Goal: Information Seeking & Learning: Check status

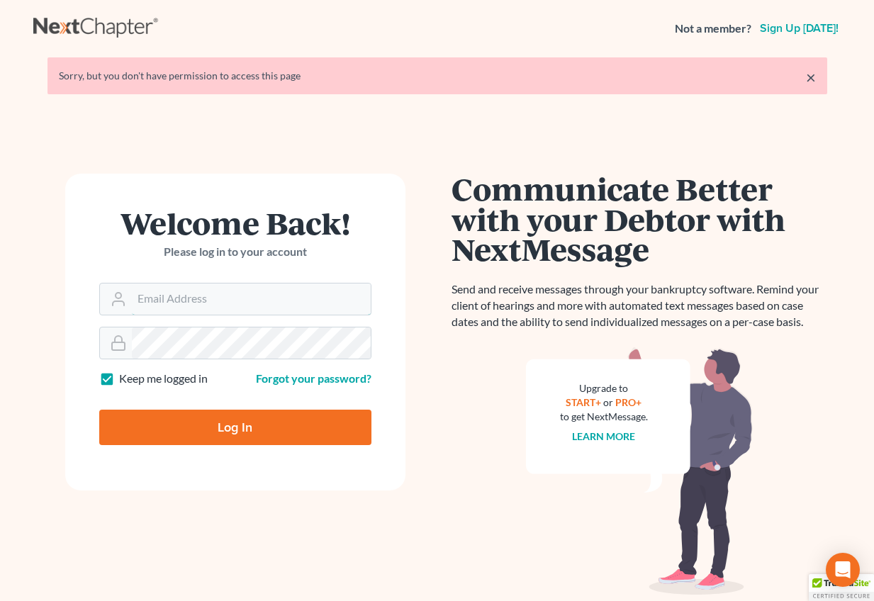
type input "[PERSON_NAME][EMAIL_ADDRESS][DOMAIN_NAME]"
click at [197, 418] on input "Log In" at bounding box center [235, 427] width 272 height 35
type input "Thinking..."
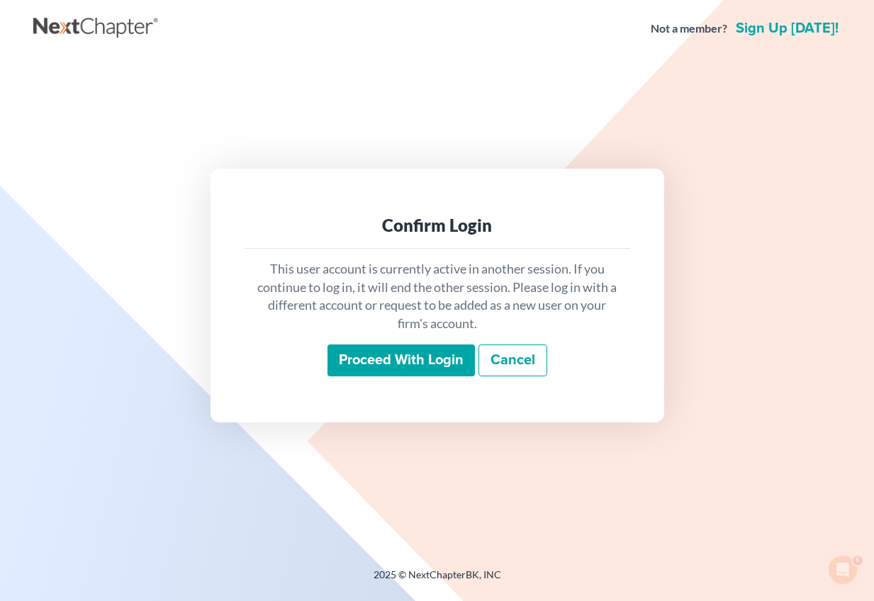
click at [356, 349] on input "Proceed with login" at bounding box center [402, 361] width 148 height 33
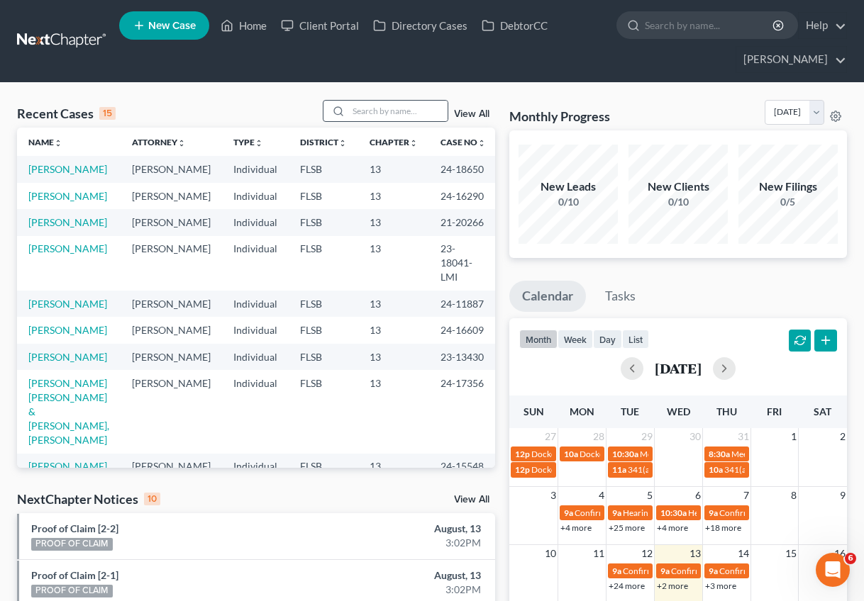
click at [349, 109] on div at bounding box center [336, 111] width 26 height 21
click at [375, 108] on input "search" at bounding box center [397, 111] width 99 height 21
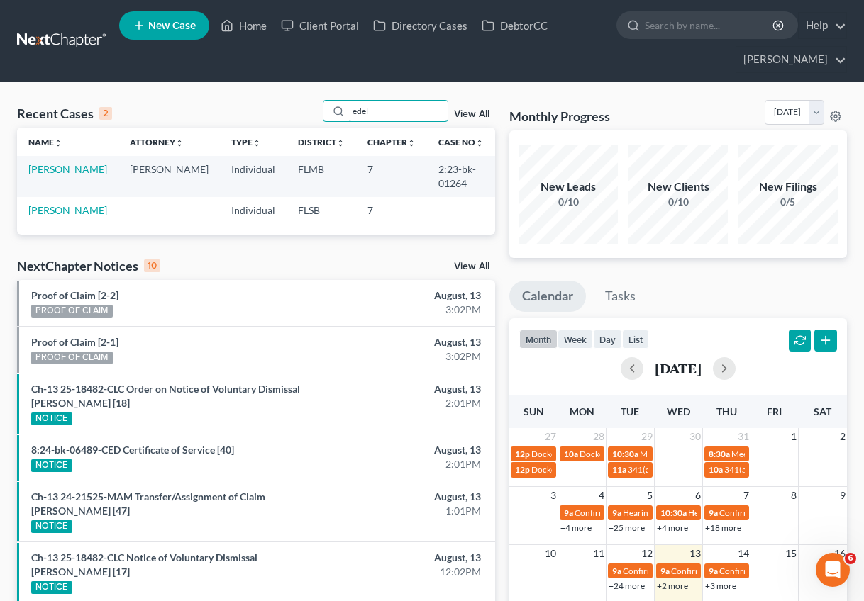
type input "edel"
click at [58, 167] on link "Duarte, Edelmiro" at bounding box center [67, 169] width 79 height 12
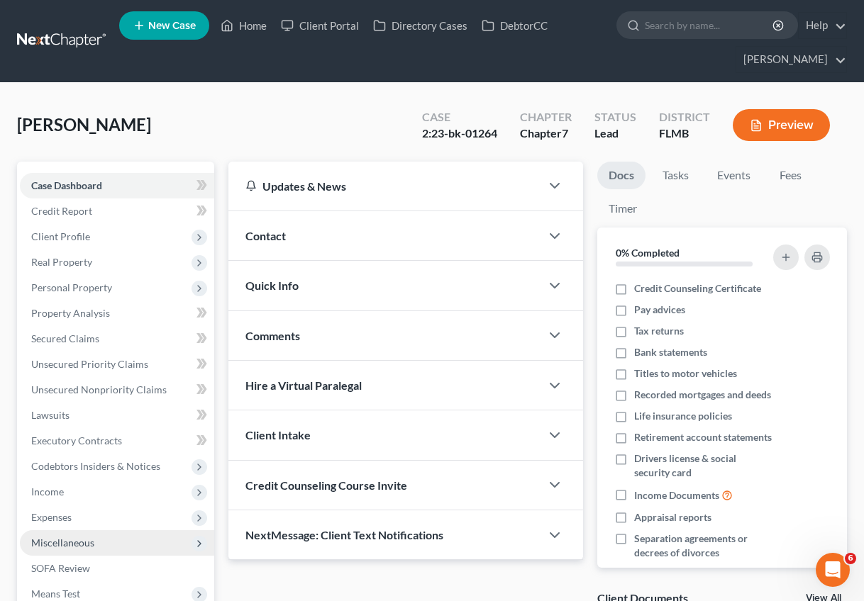
scroll to position [189, 0]
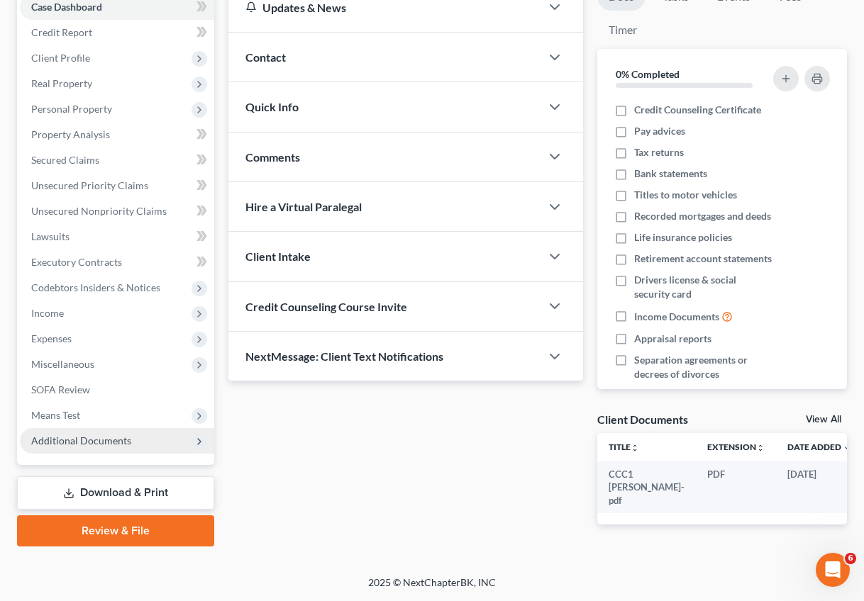
click at [90, 436] on span "Additional Documents" at bounding box center [117, 441] width 194 height 26
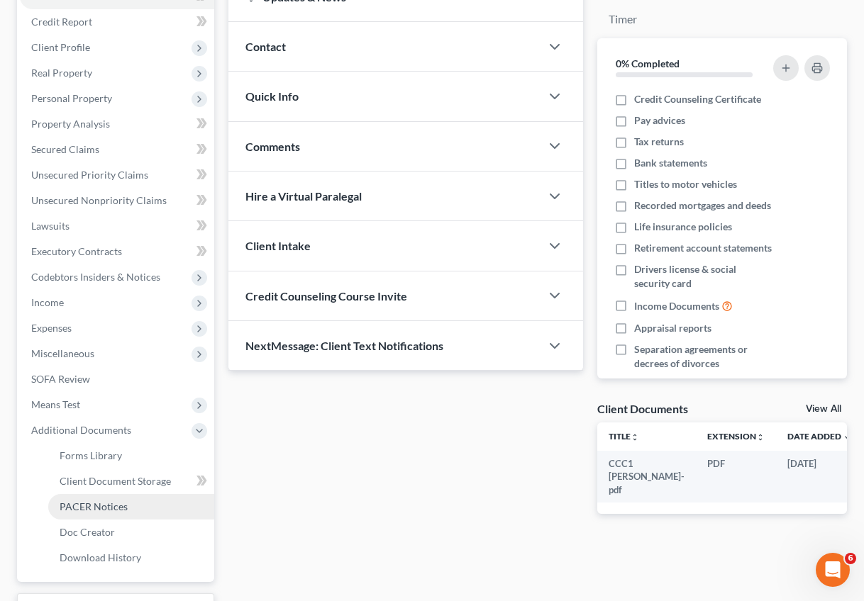
click at [101, 511] on span "PACER Notices" at bounding box center [94, 507] width 68 height 12
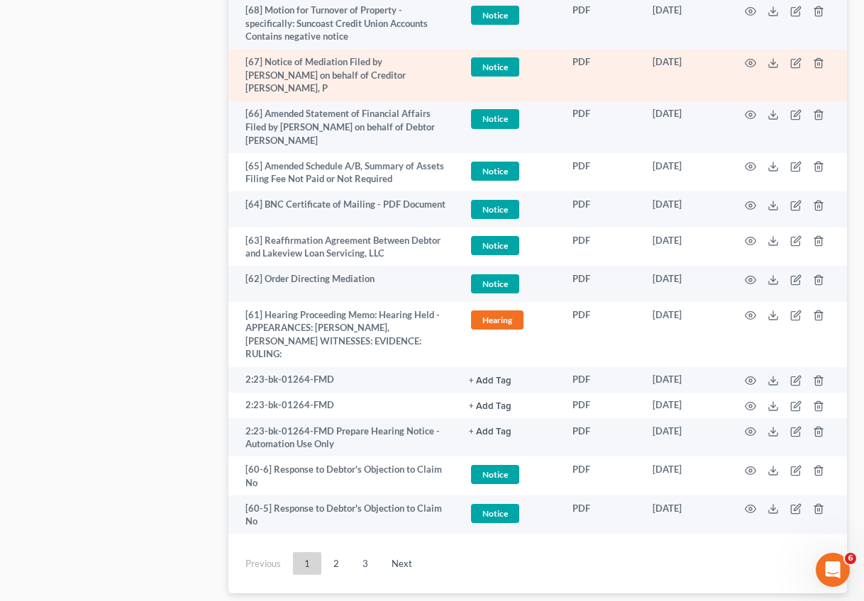
scroll to position [3081, 0]
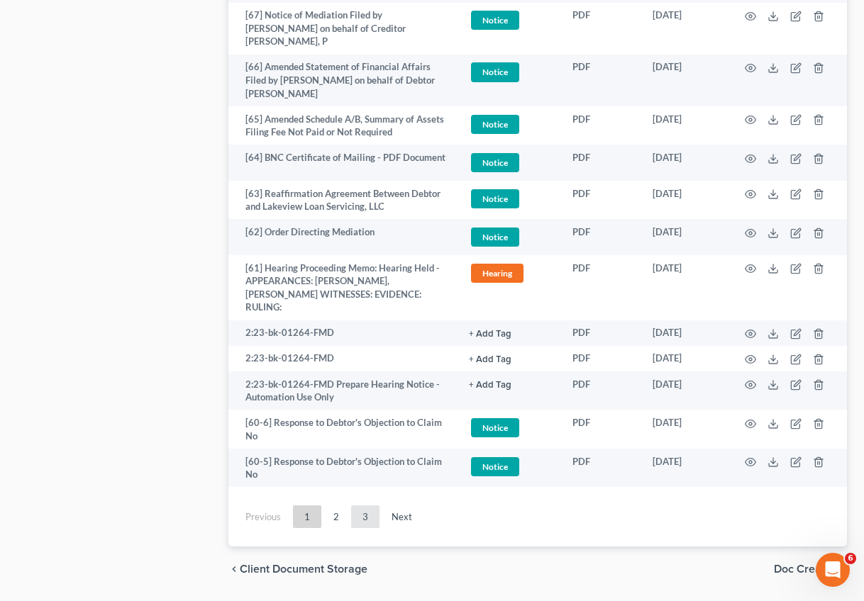
click at [358, 506] on link "3" at bounding box center [365, 517] width 28 height 23
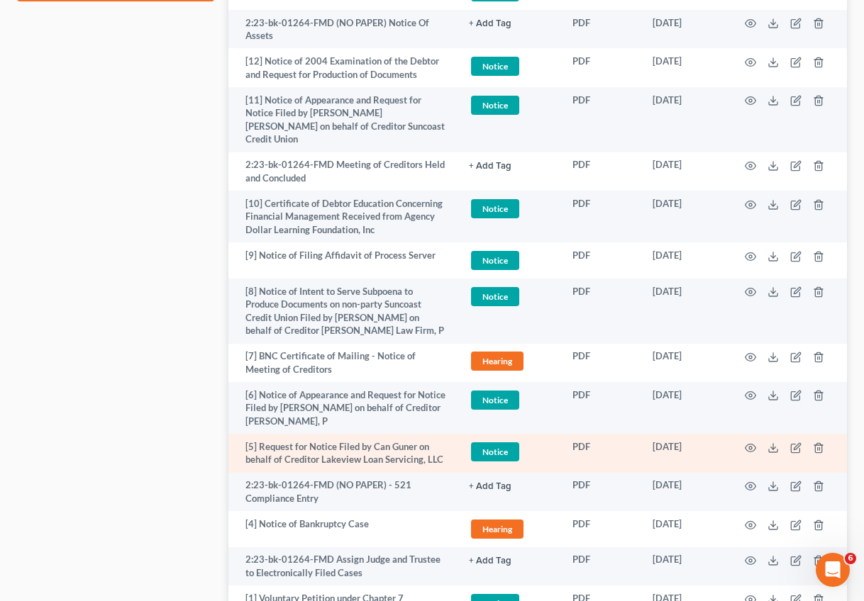
scroll to position [1092, 0]
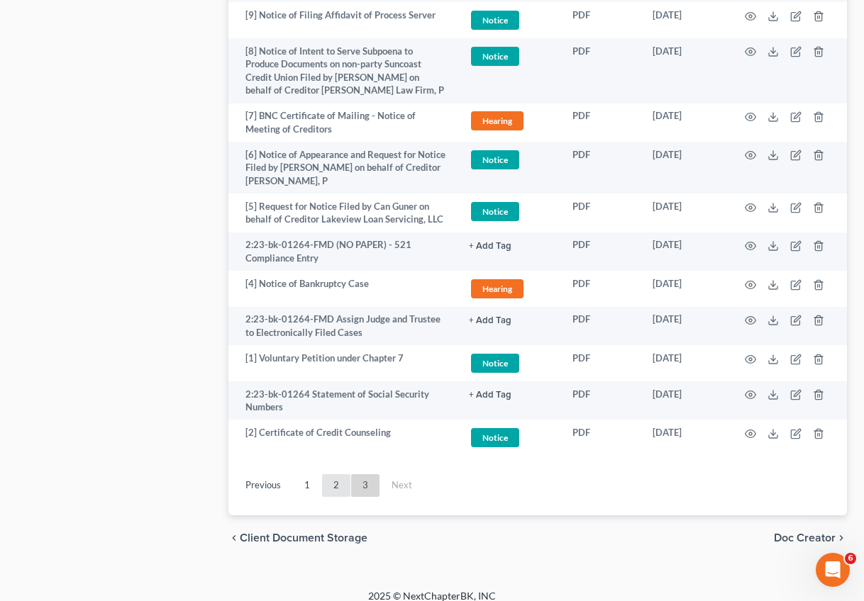
click at [337, 477] on link "2" at bounding box center [336, 485] width 28 height 23
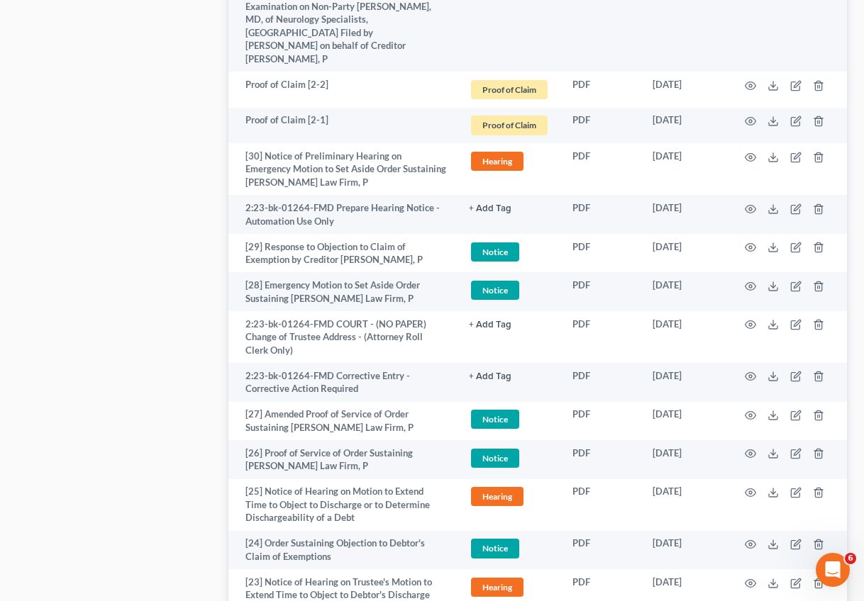
scroll to position [3132, 0]
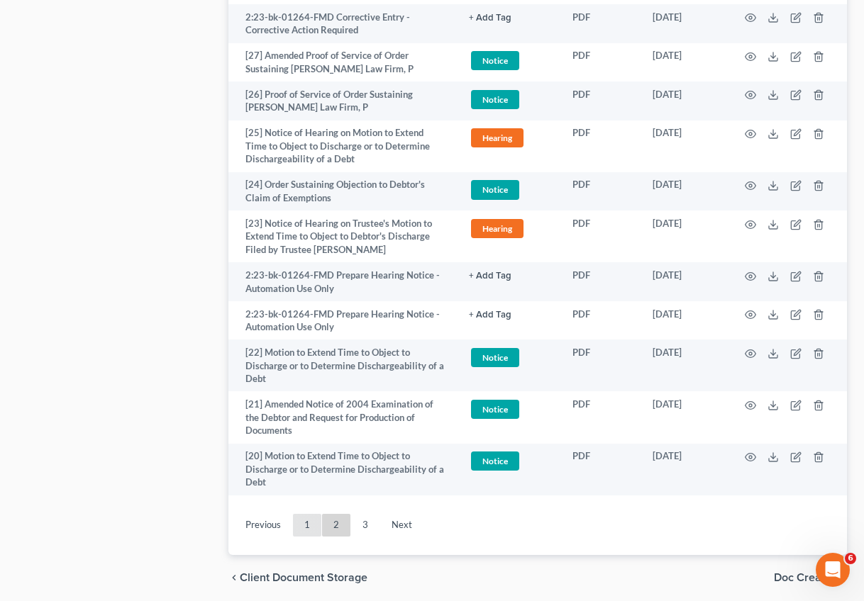
click at [309, 514] on link "1" at bounding box center [307, 525] width 28 height 23
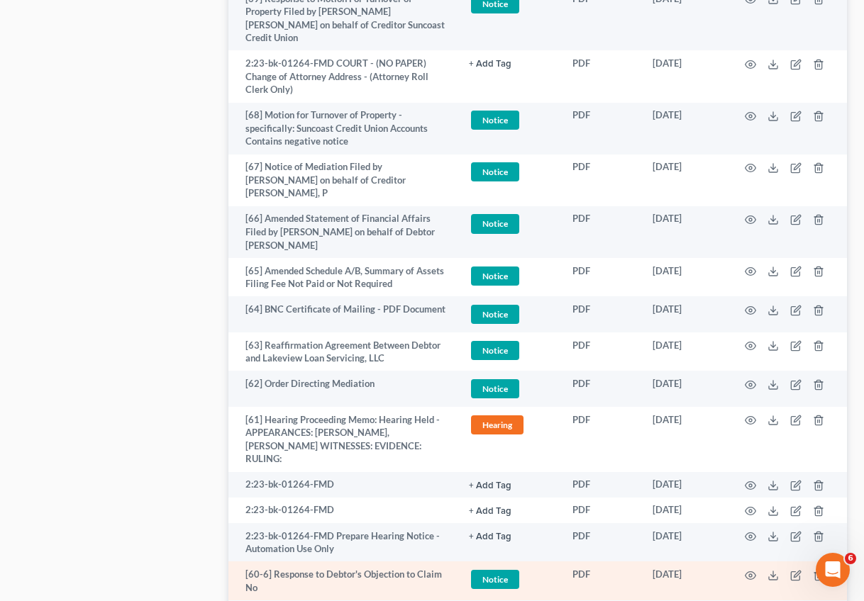
scroll to position [3081, 0]
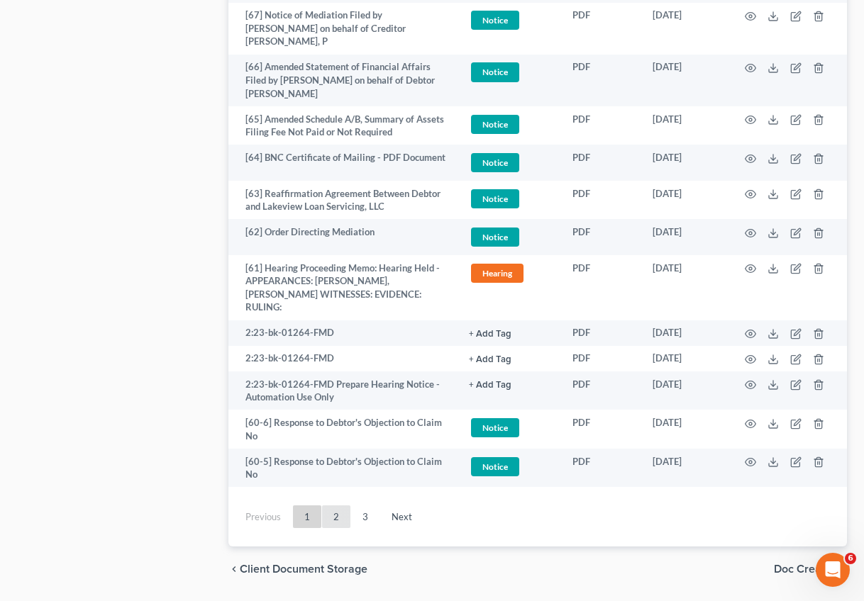
click at [343, 506] on link "2" at bounding box center [336, 517] width 28 height 23
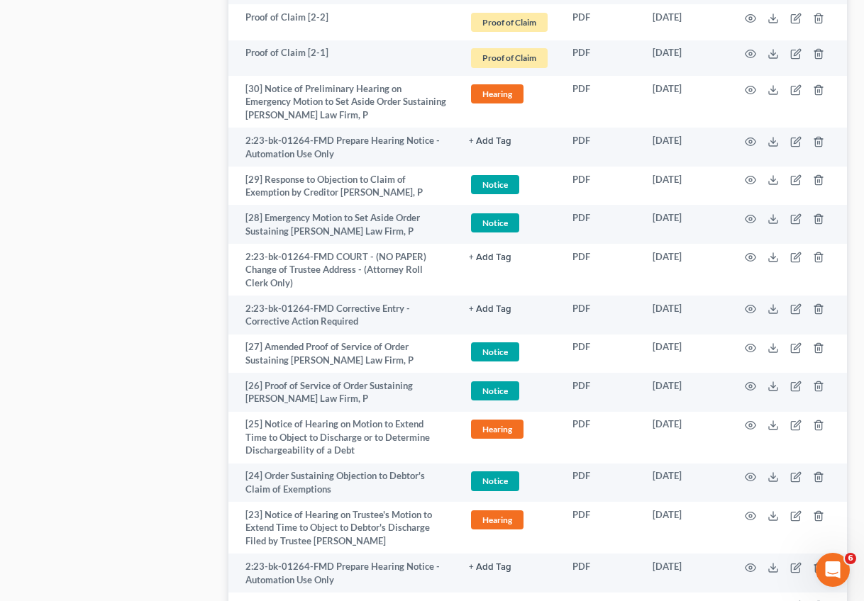
scroll to position [3132, 0]
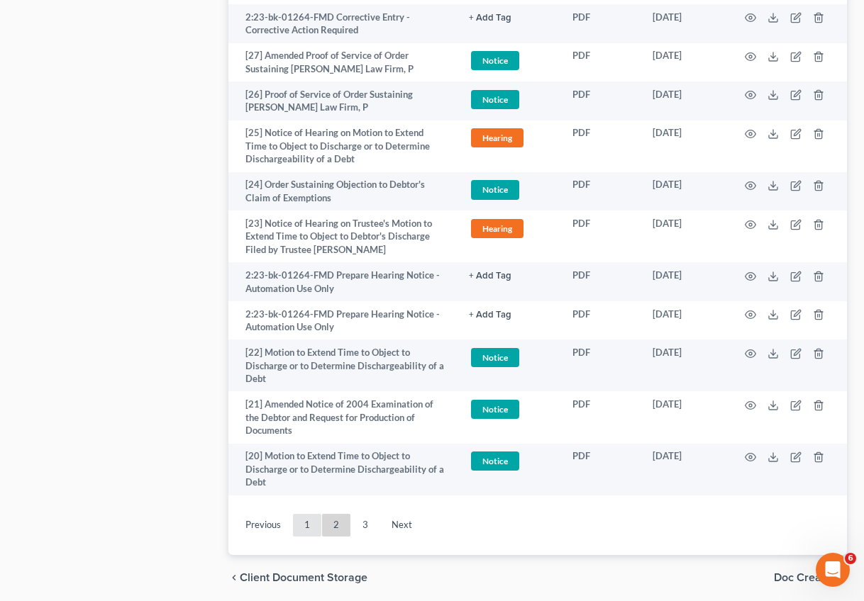
click at [311, 514] on link "1" at bounding box center [307, 525] width 28 height 23
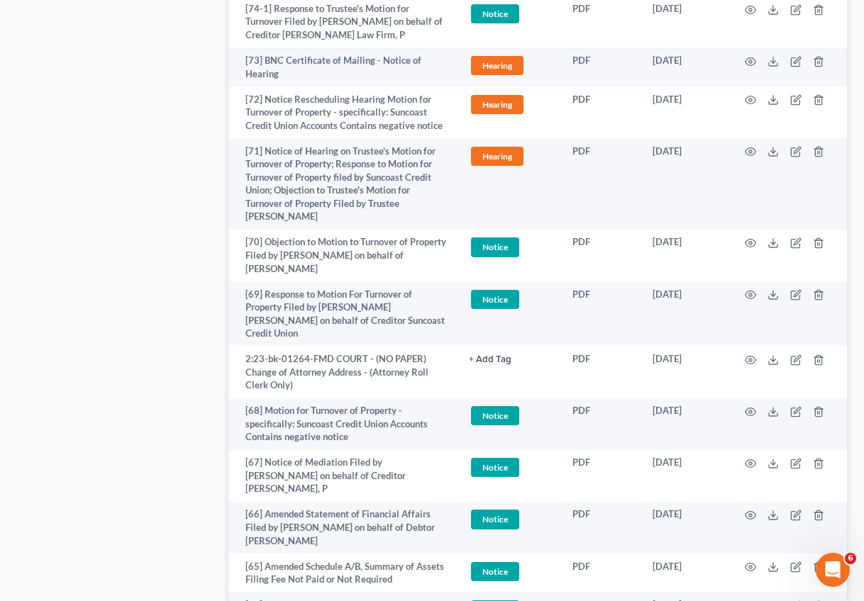
scroll to position [2652, 0]
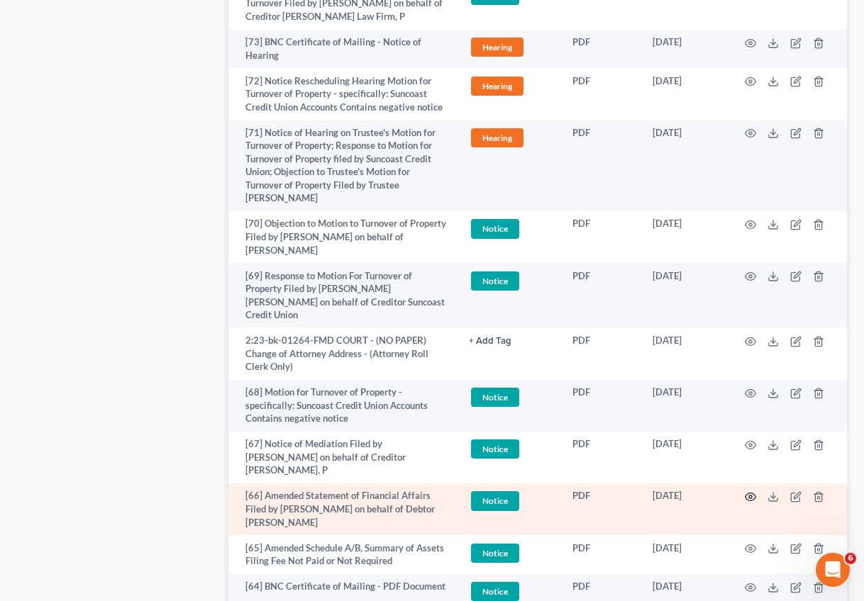
click at [747, 491] on icon "button" at bounding box center [750, 496] width 11 height 11
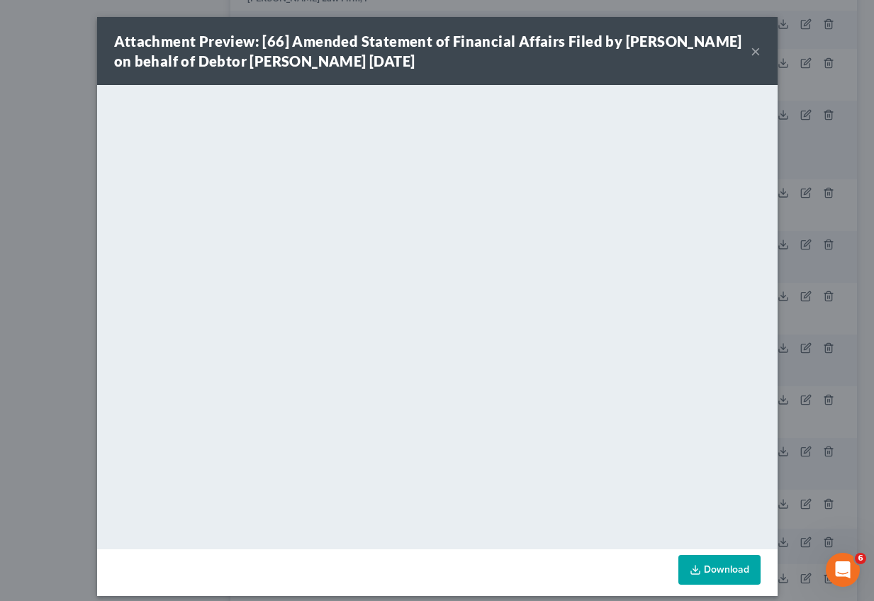
click at [751, 50] on button "×" at bounding box center [756, 51] width 10 height 17
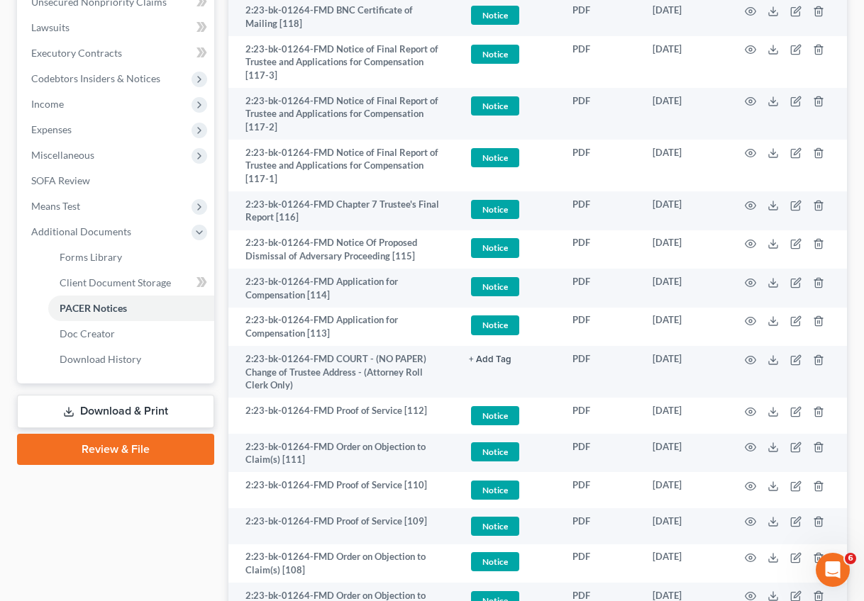
scroll to position [0, 0]
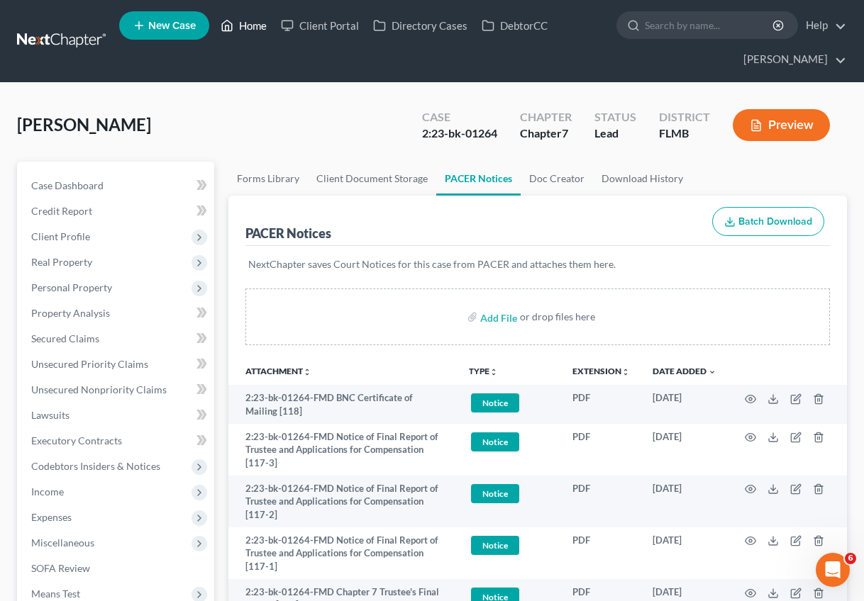
click at [258, 23] on link "Home" at bounding box center [243, 26] width 60 height 26
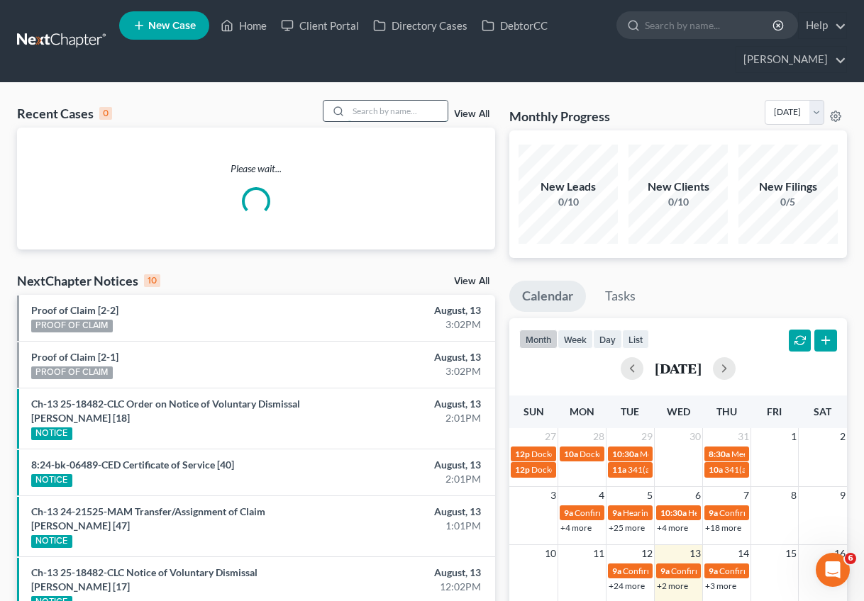
click at [396, 108] on input "search" at bounding box center [397, 111] width 99 height 21
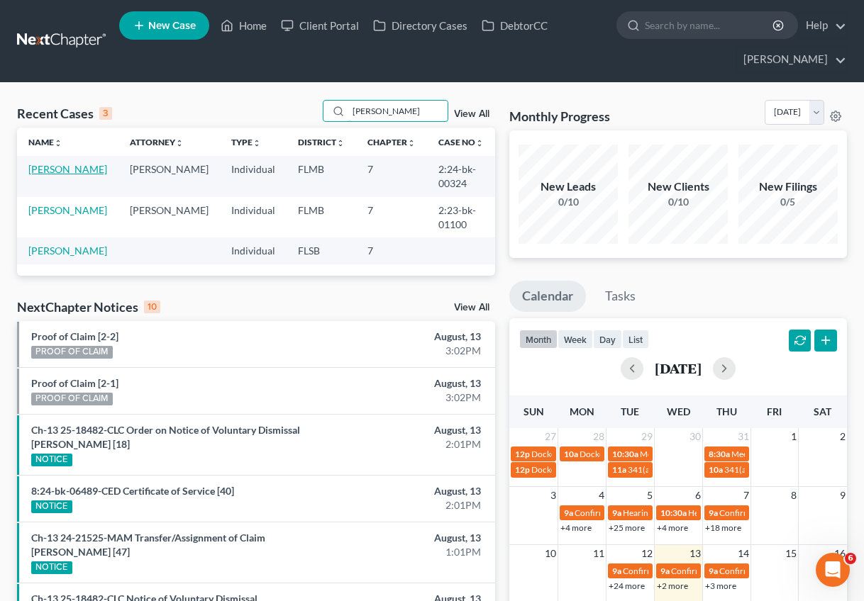
type input "alex"
click at [54, 164] on link "Ruiz, Alexandra" at bounding box center [67, 169] width 79 height 12
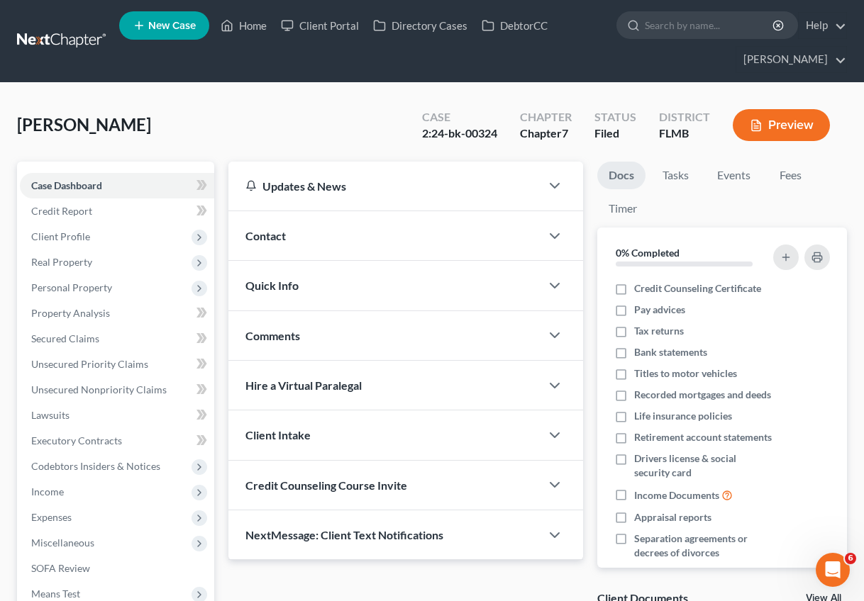
scroll to position [178, 0]
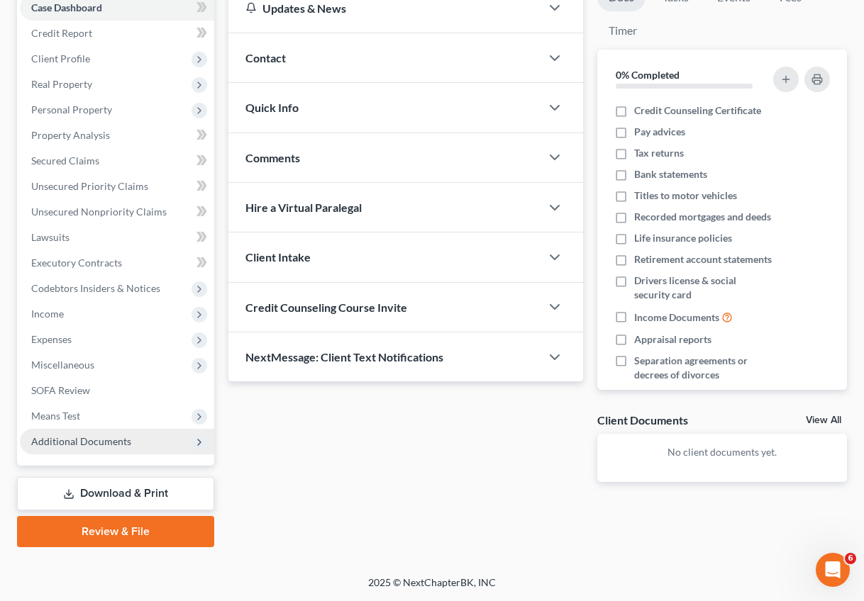
click at [66, 447] on span "Additional Documents" at bounding box center [81, 441] width 100 height 12
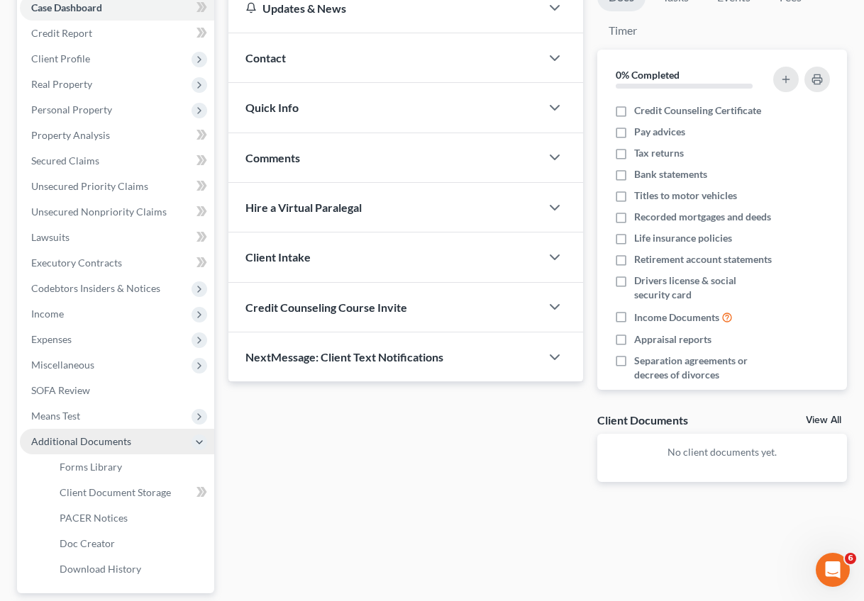
scroll to position [274, 0]
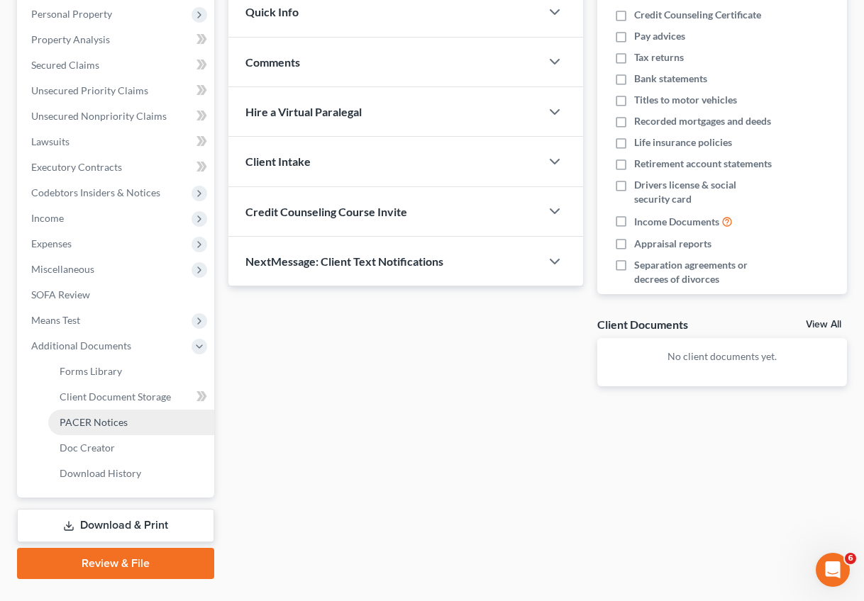
click at [118, 426] on span "PACER Notices" at bounding box center [94, 422] width 68 height 12
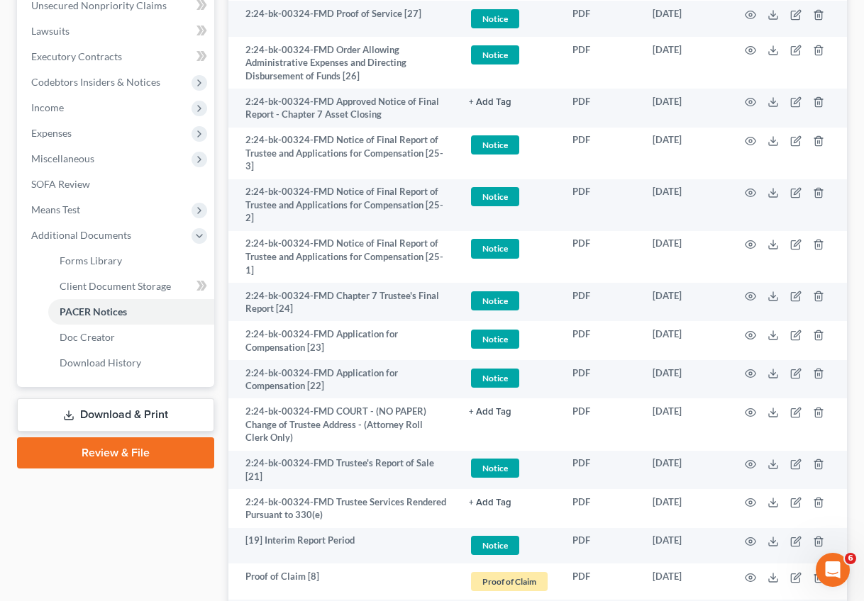
scroll to position [334, 0]
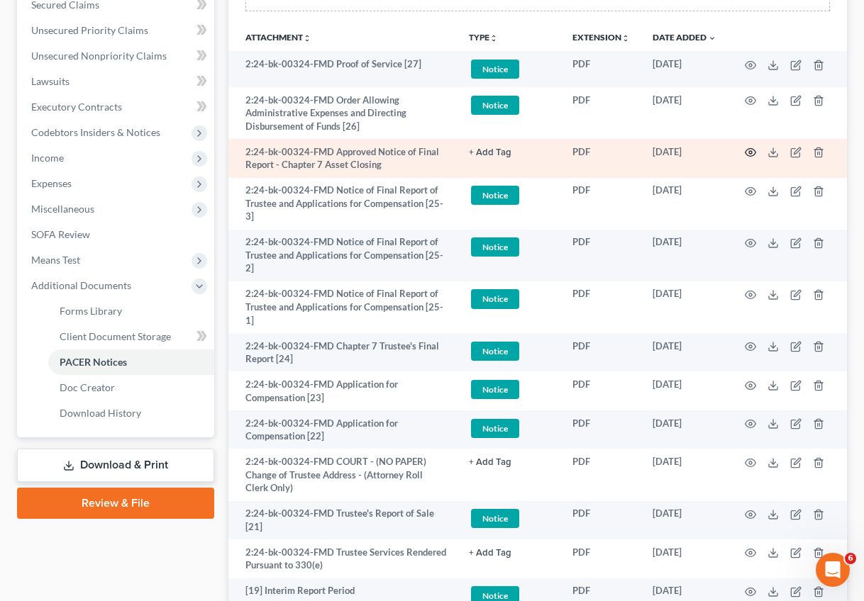
click at [752, 152] on circle "button" at bounding box center [750, 152] width 3 height 3
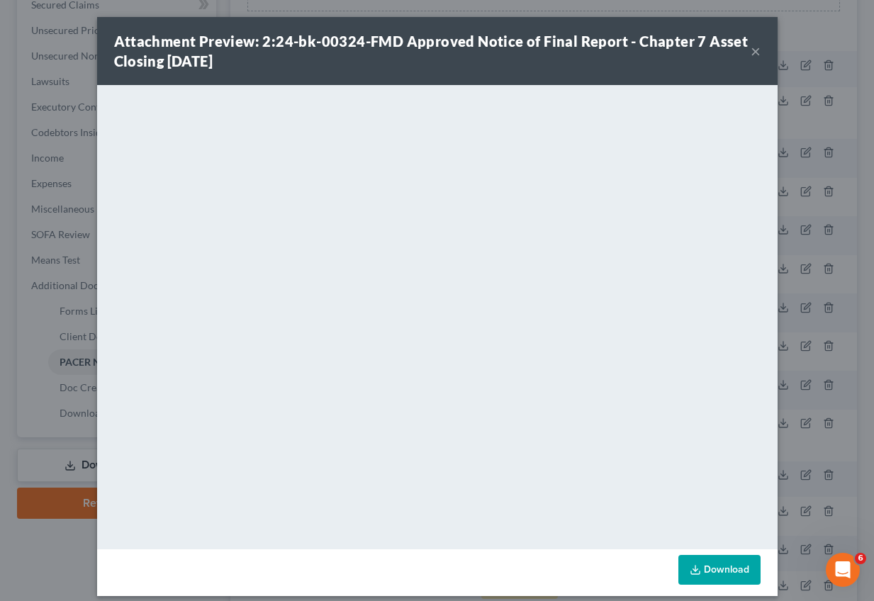
click at [752, 52] on button "×" at bounding box center [756, 51] width 10 height 17
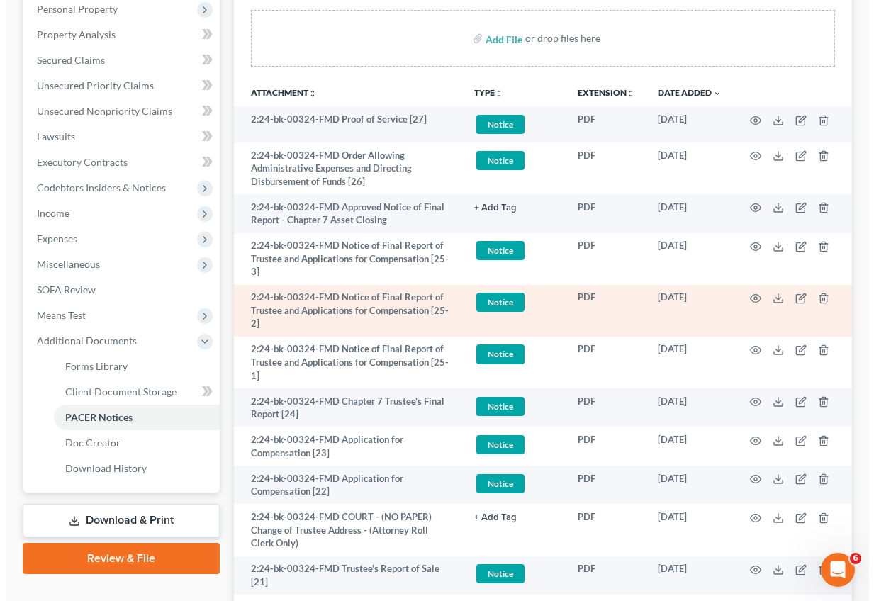
scroll to position [269, 0]
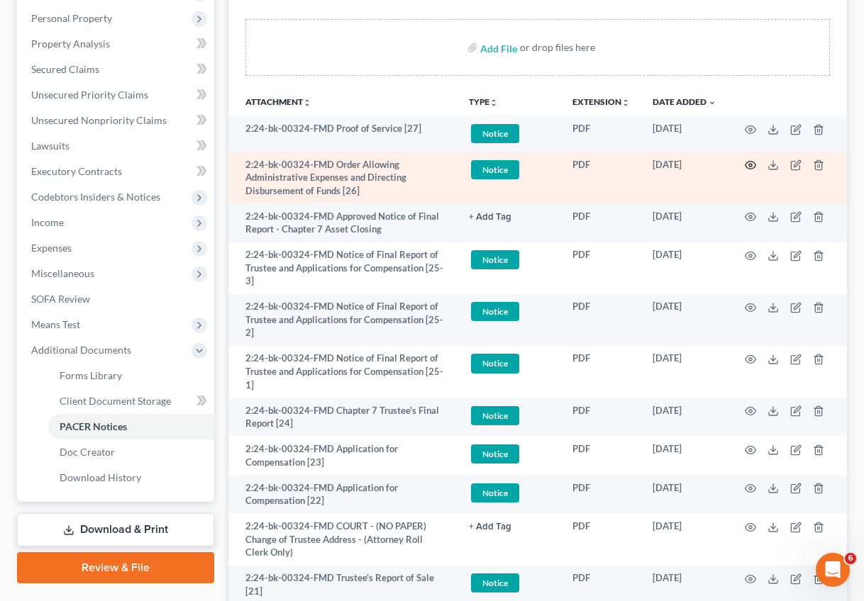
click at [746, 164] on icon "button" at bounding box center [750, 166] width 11 height 8
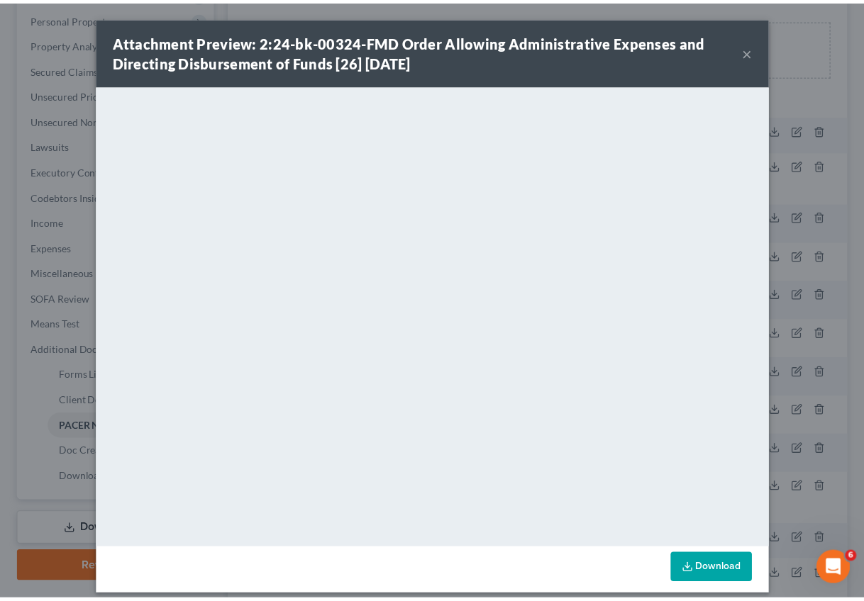
scroll to position [12, 0]
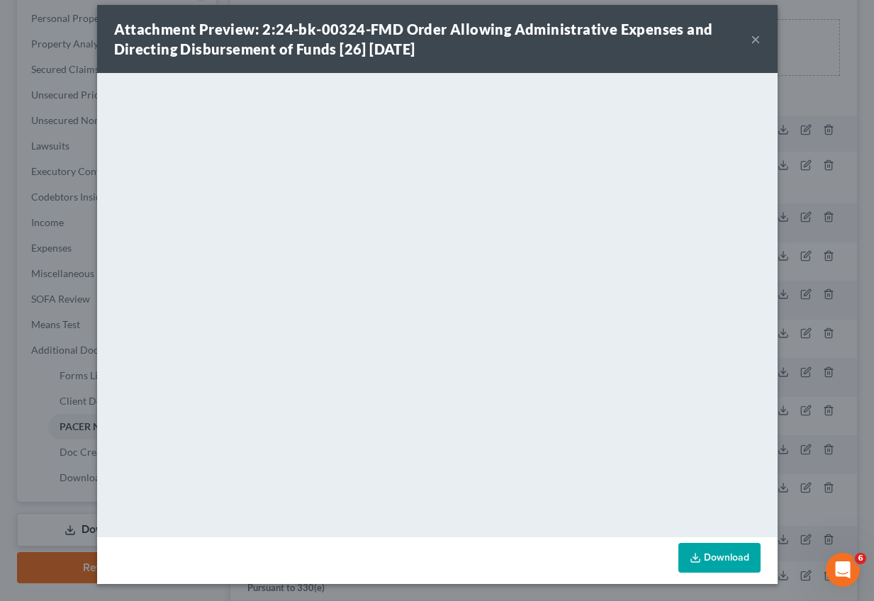
click at [751, 38] on button "×" at bounding box center [756, 38] width 10 height 17
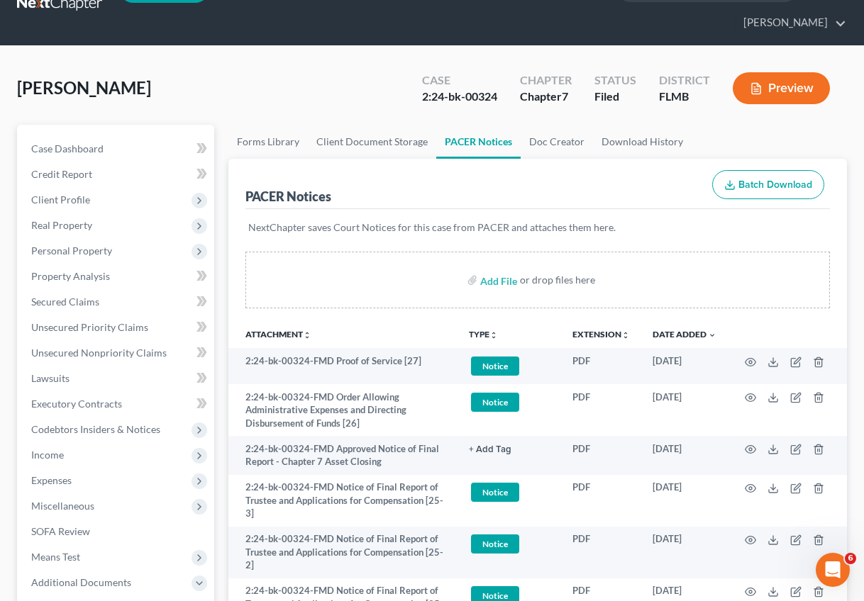
scroll to position [0, 0]
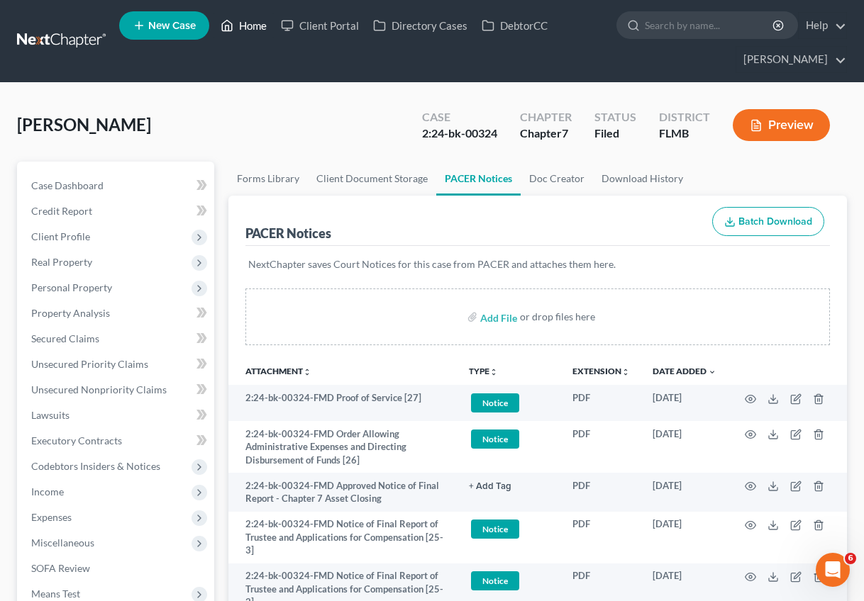
click at [270, 19] on link "Home" at bounding box center [243, 26] width 60 height 26
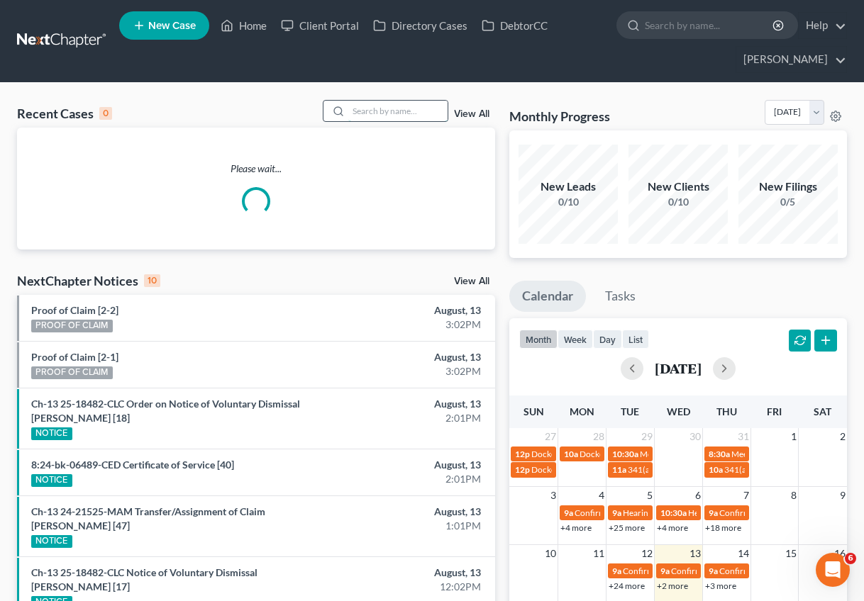
click at [404, 118] on input "search" at bounding box center [397, 111] width 99 height 21
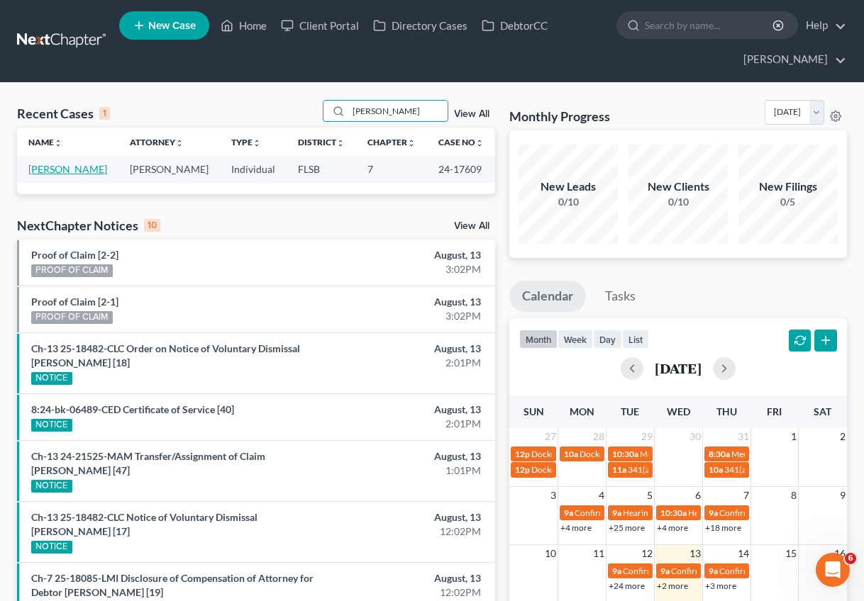
type input "erik"
click at [45, 170] on link "Borges, Erik" at bounding box center [67, 169] width 79 height 12
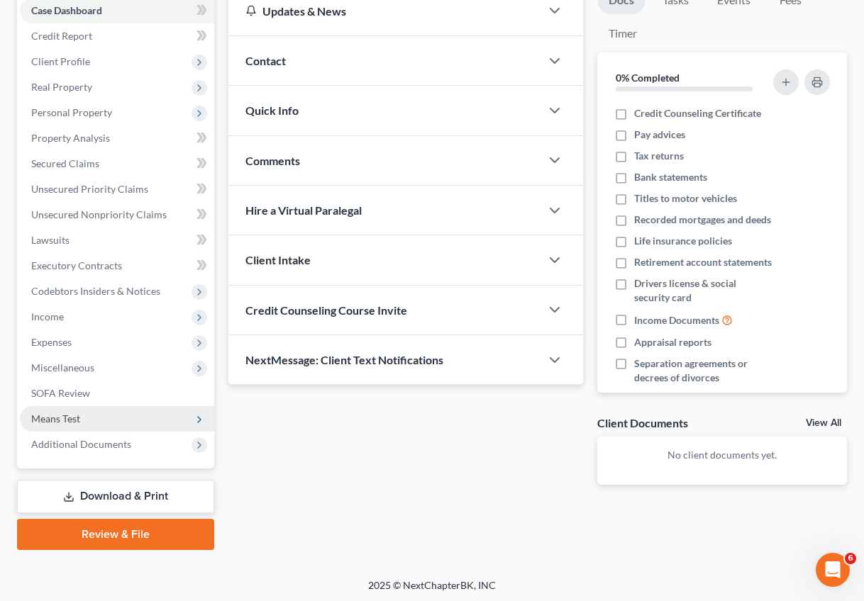
scroll to position [178, 0]
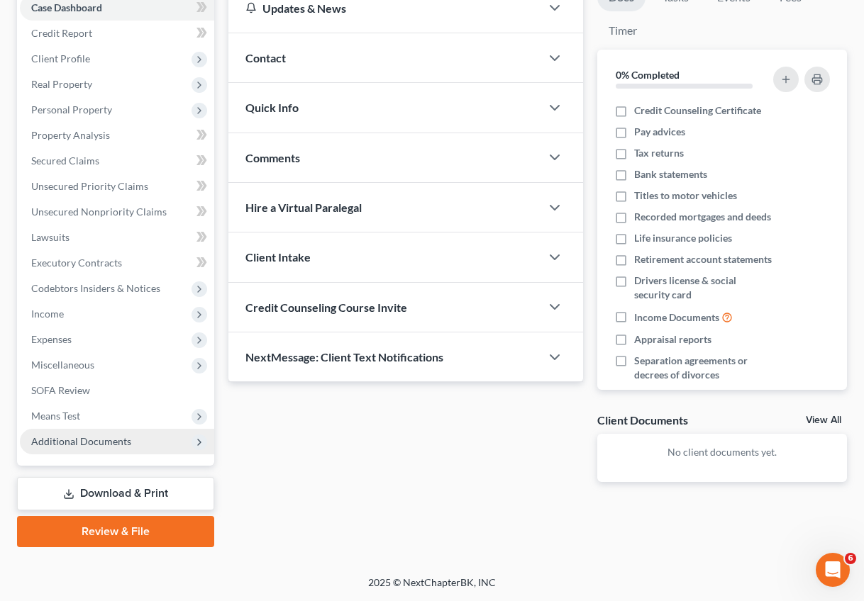
click at [108, 447] on span "Additional Documents" at bounding box center [117, 442] width 194 height 26
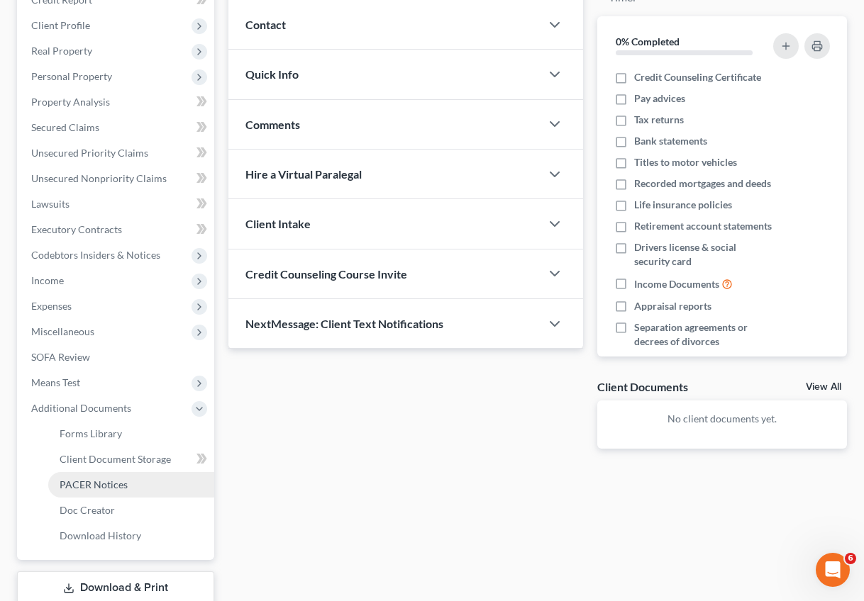
click at [105, 475] on link "PACER Notices" at bounding box center [131, 485] width 166 height 26
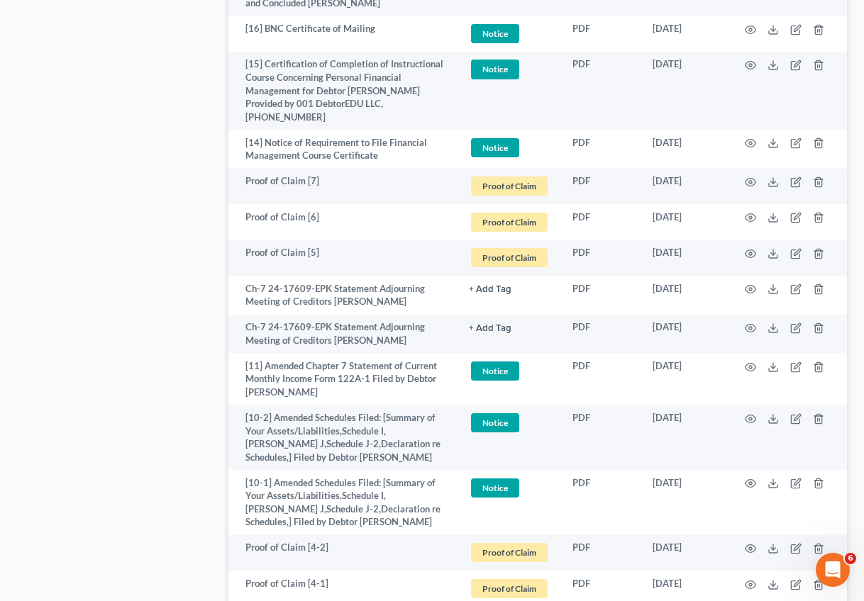
scroll to position [1853, 0]
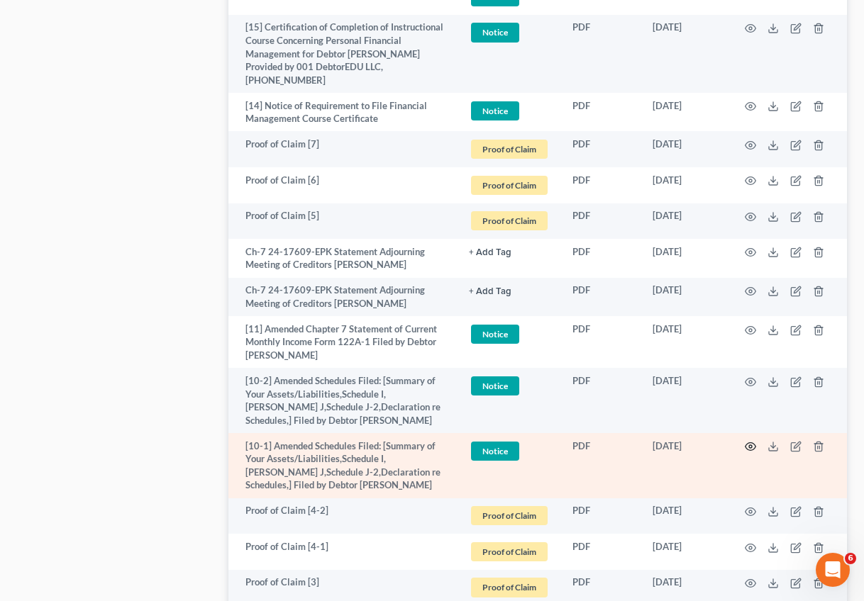
click at [745, 443] on icon "button" at bounding box center [750, 447] width 11 height 8
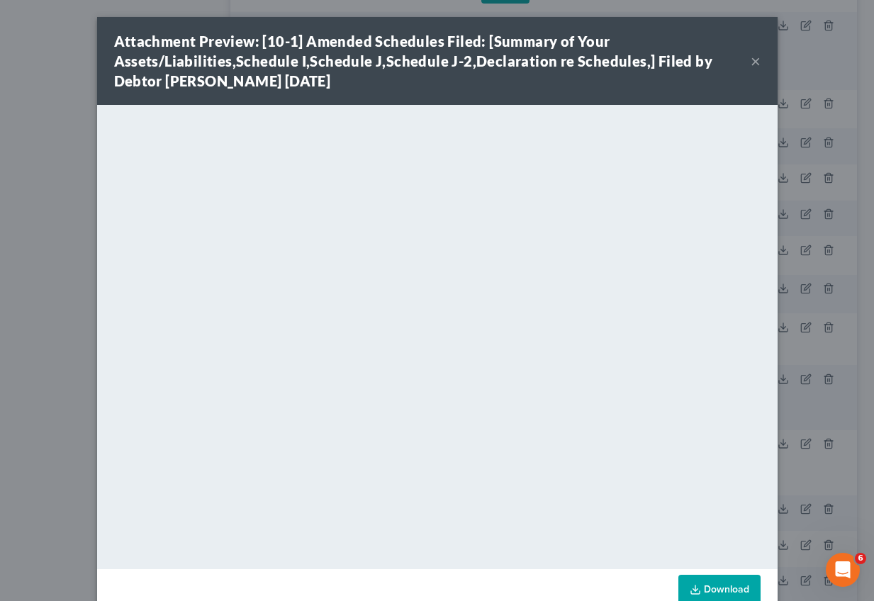
click at [751, 63] on button "×" at bounding box center [756, 60] width 10 height 17
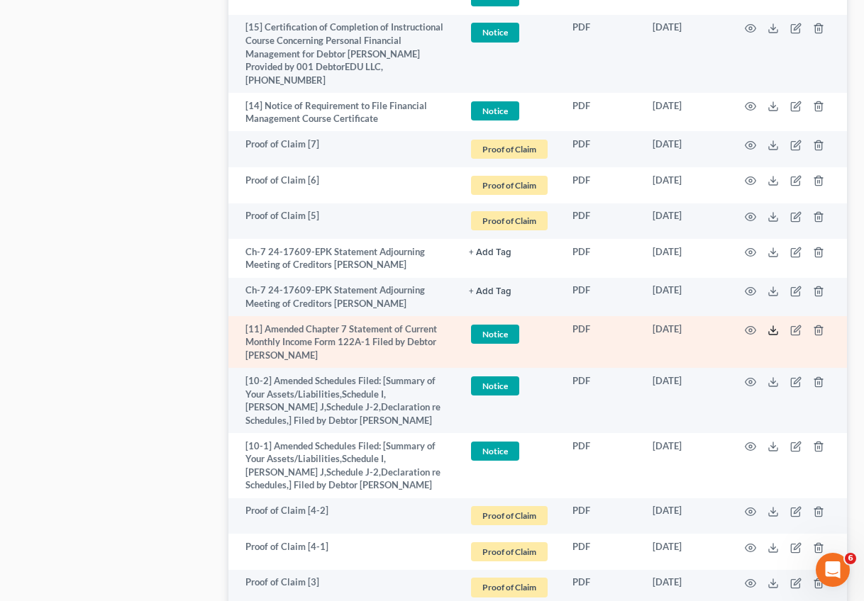
click at [769, 325] on icon at bounding box center [772, 330] width 11 height 11
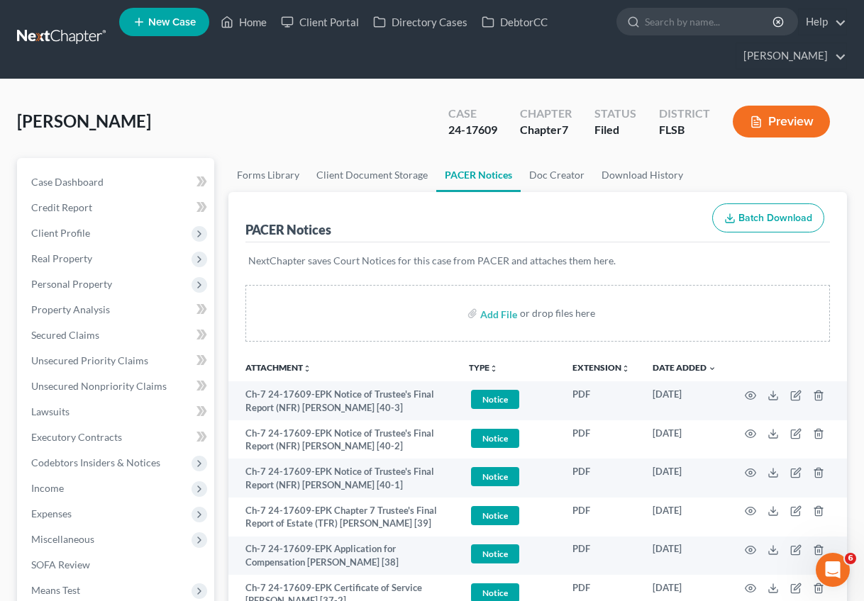
scroll to position [0, 0]
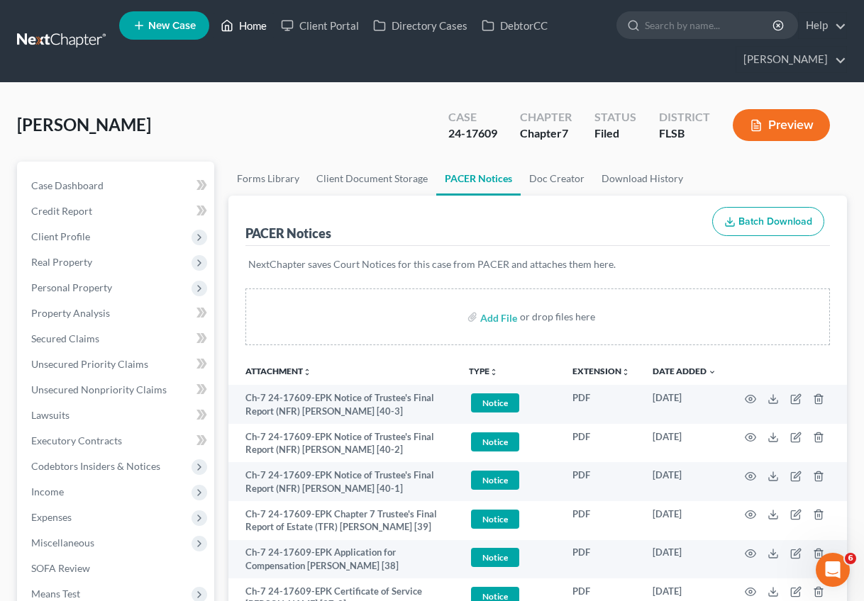
click at [240, 26] on link "Home" at bounding box center [243, 26] width 60 height 26
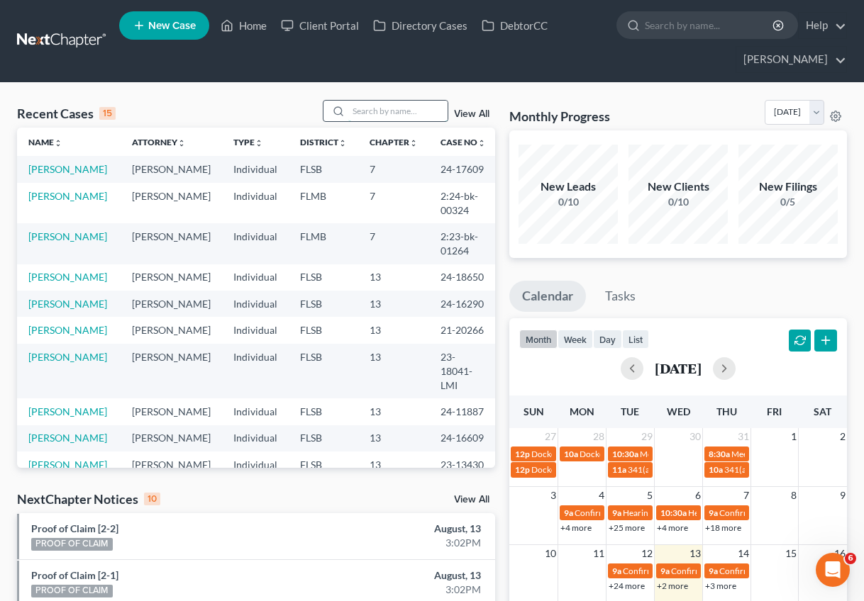
click at [364, 112] on input "search" at bounding box center [397, 111] width 99 height 21
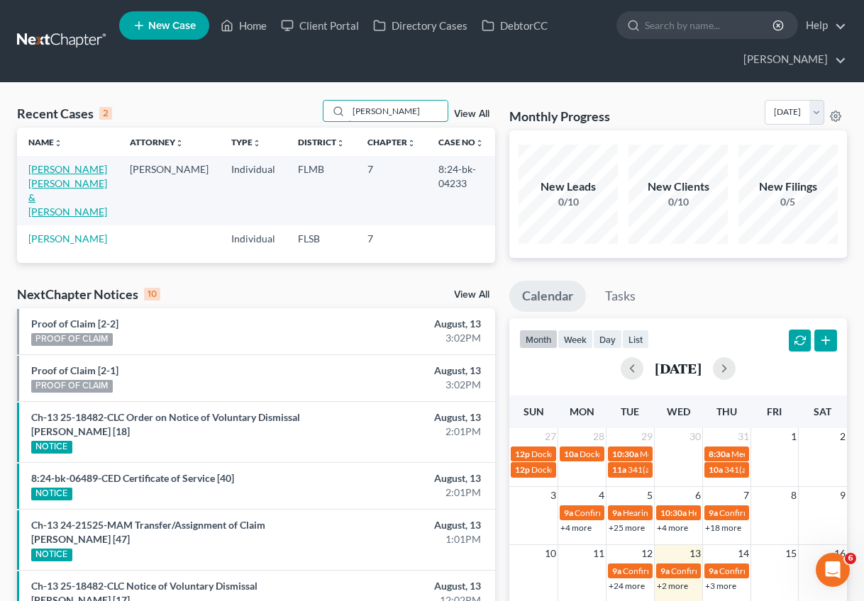
type input "william"
click at [67, 171] on link "Benitez Solares, William & Benitez, Stephanie" at bounding box center [67, 190] width 79 height 55
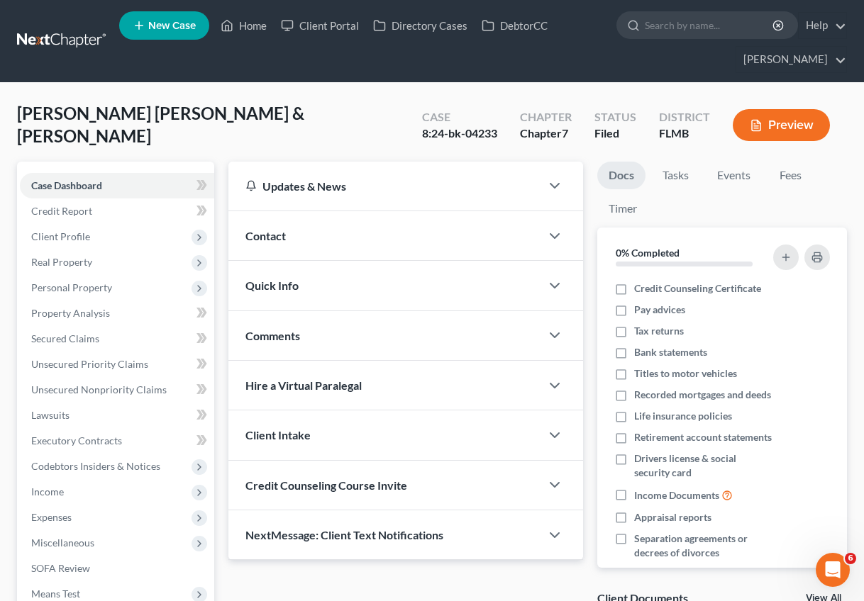
scroll to position [178, 0]
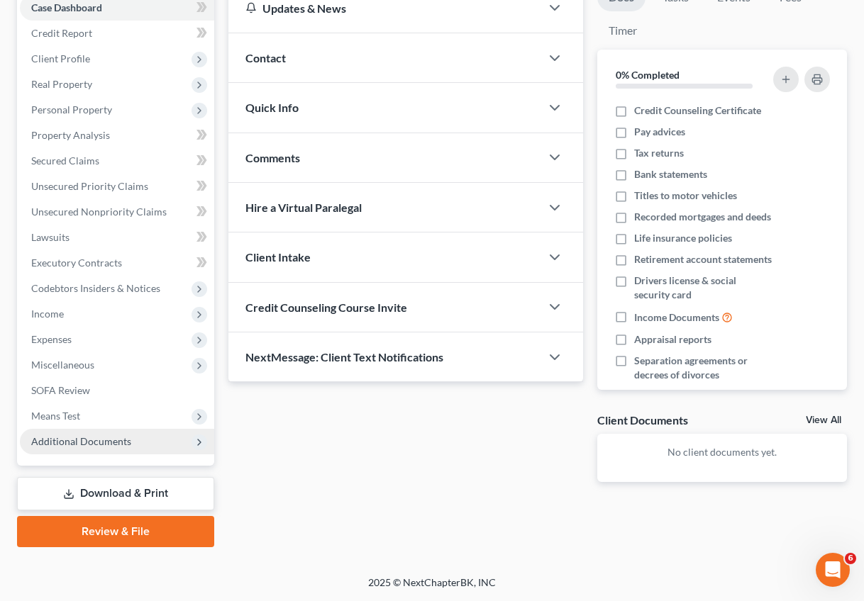
click at [52, 447] on span "Additional Documents" at bounding box center [117, 442] width 194 height 26
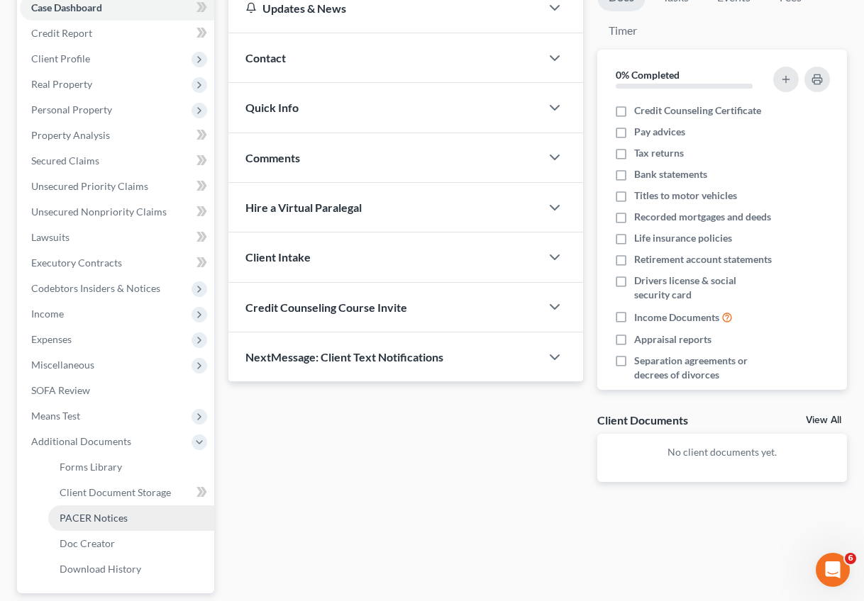
click at [90, 520] on span "PACER Notices" at bounding box center [94, 518] width 68 height 12
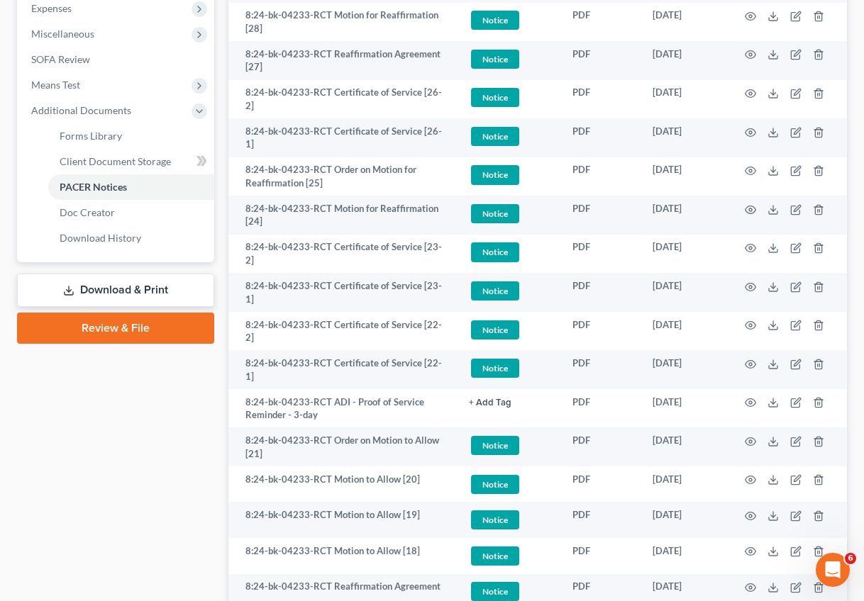
scroll to position [540, 0]
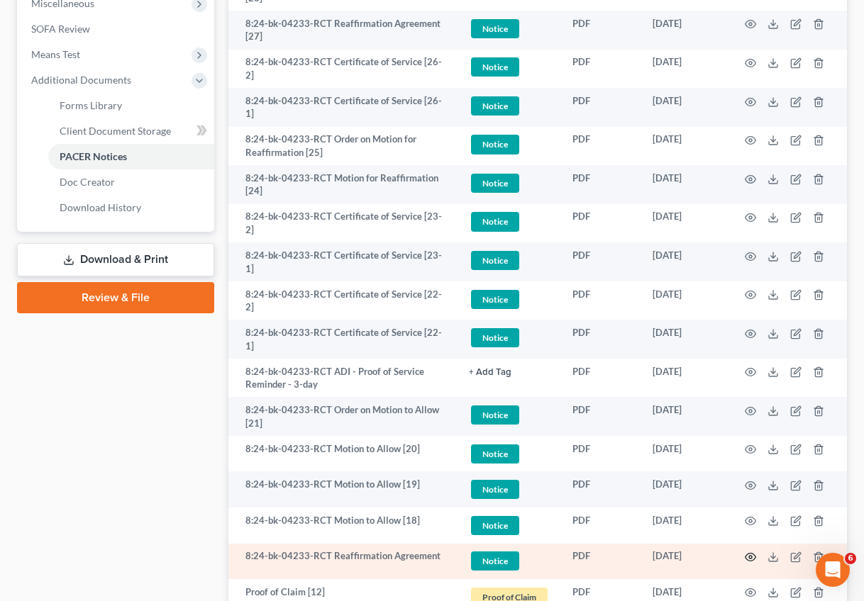
click at [750, 552] on icon "button" at bounding box center [750, 557] width 11 height 11
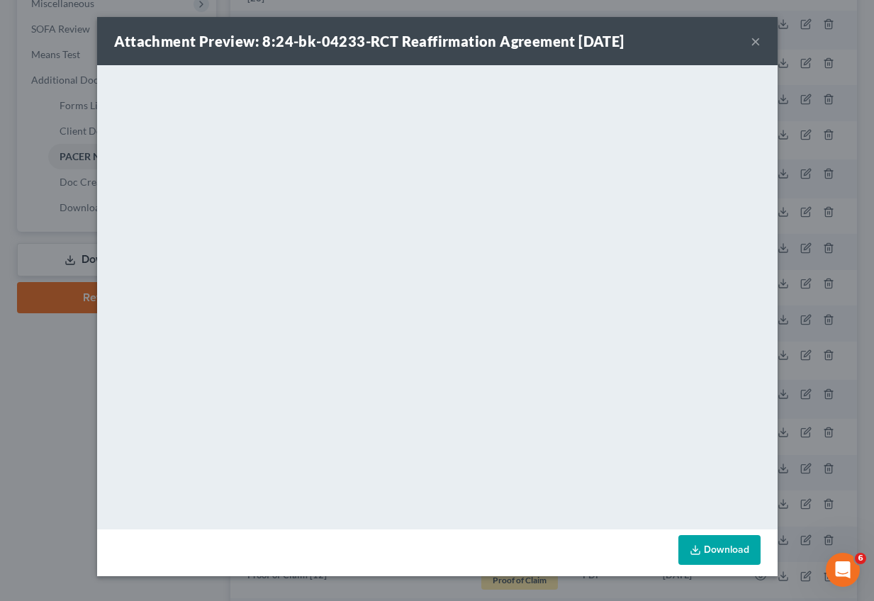
click at [751, 43] on button "×" at bounding box center [756, 41] width 10 height 17
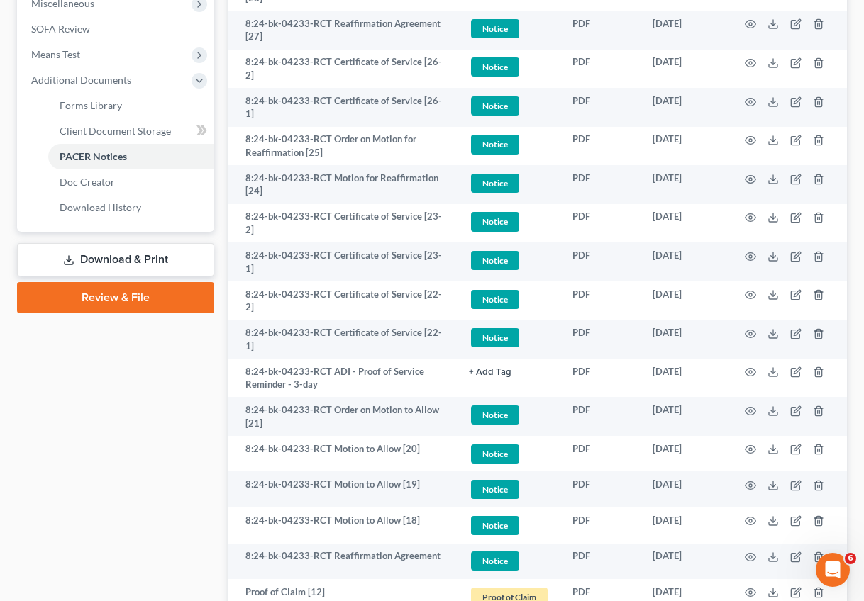
click at [755, 40] on div at bounding box center [432, 300] width 864 height 601
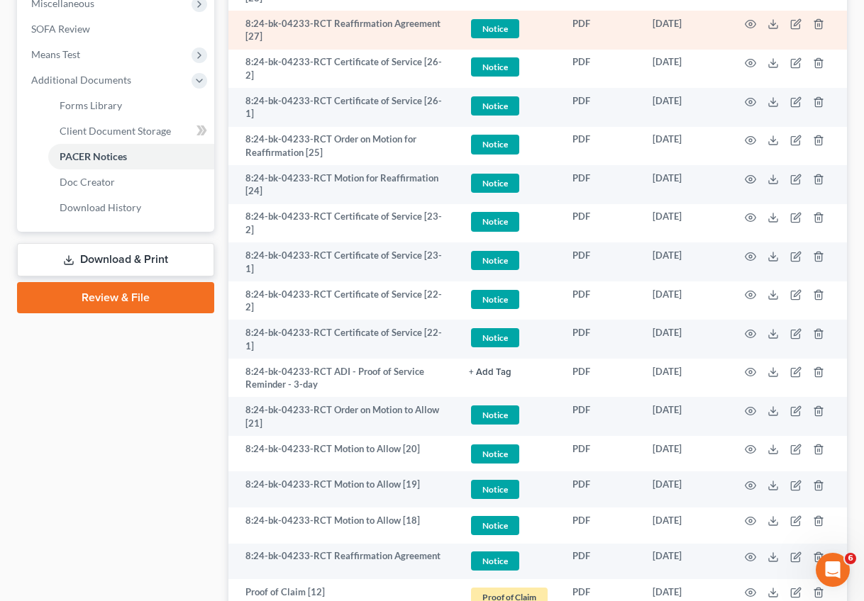
click at [743, 21] on td at bounding box center [787, 30] width 119 height 39
click at [749, 22] on icon "button" at bounding box center [750, 23] width 11 height 11
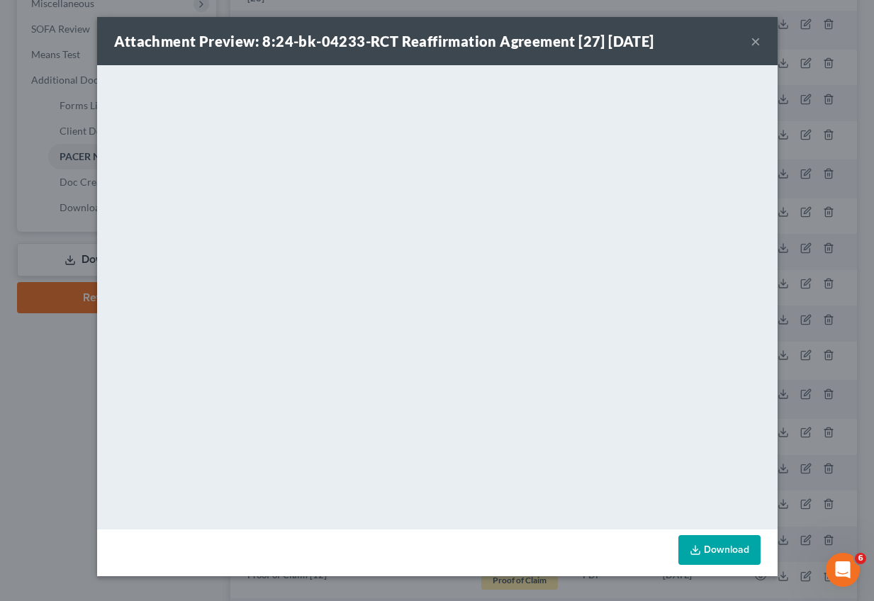
click at [756, 42] on button "×" at bounding box center [756, 41] width 10 height 17
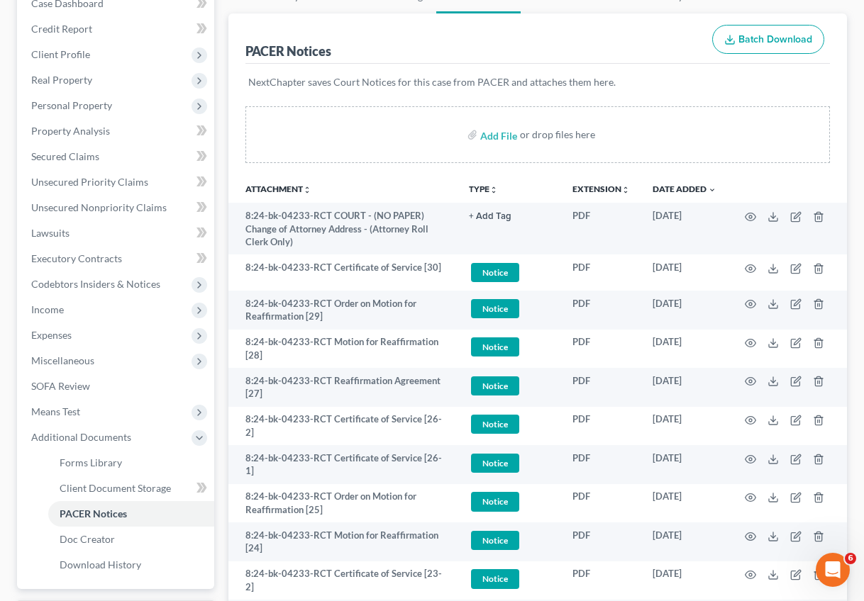
scroll to position [0, 0]
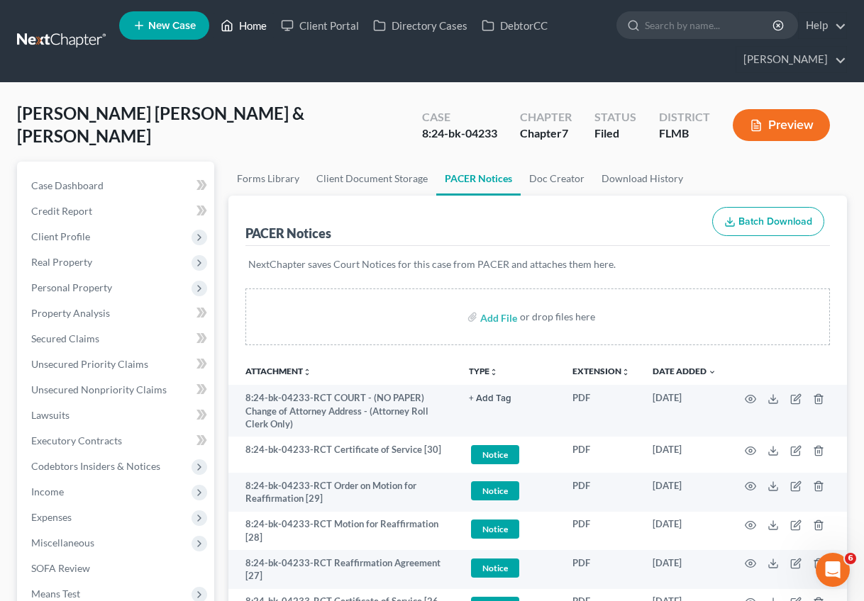
click at [252, 20] on link "Home" at bounding box center [243, 26] width 60 height 26
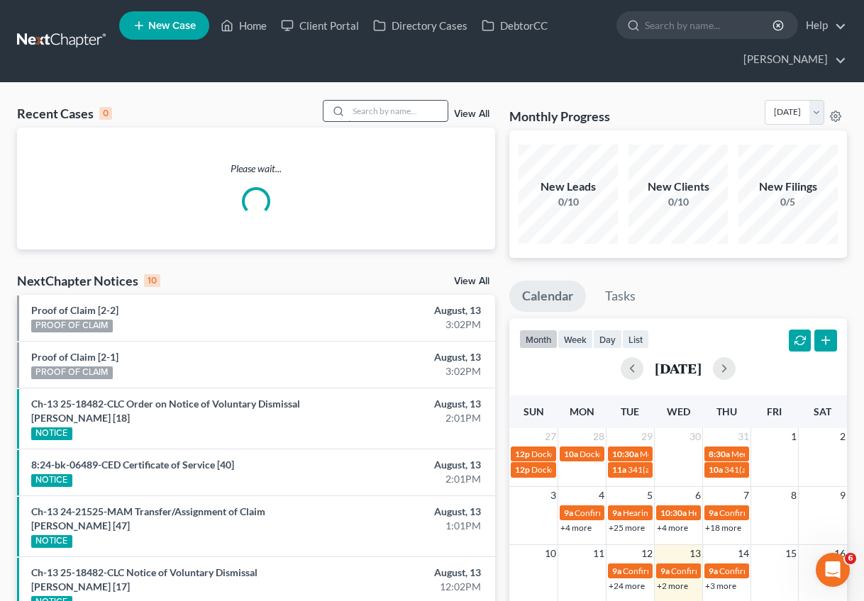
click at [377, 108] on input "search" at bounding box center [397, 111] width 99 height 21
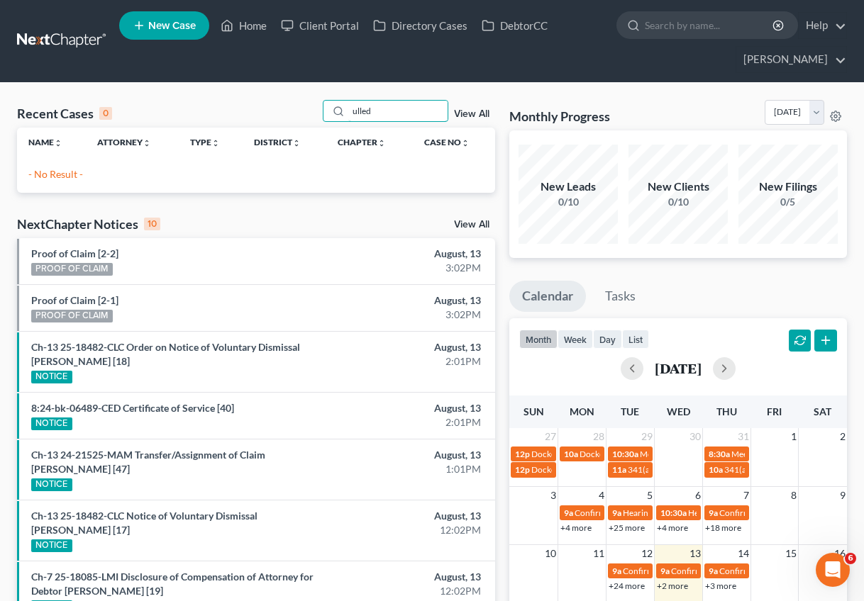
type input "ulled"
